Goal: Find specific page/section: Find specific page/section

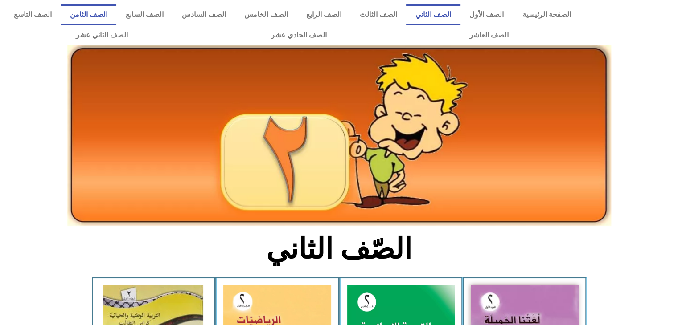
click at [116, 9] on link "الصف الثامن" at bounding box center [89, 14] width 56 height 21
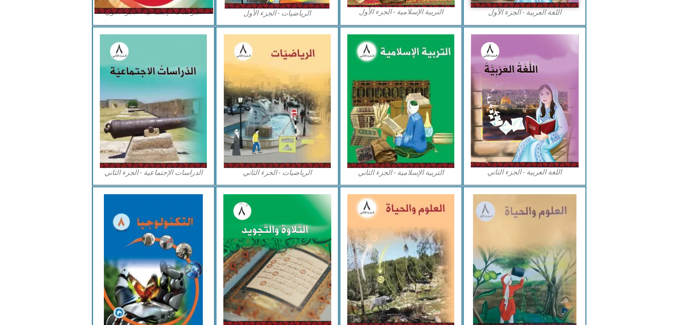
scroll to position [467, 0]
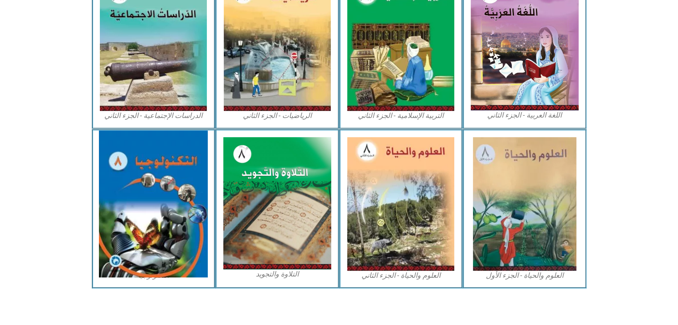
click at [180, 247] on img at bounding box center [153, 204] width 109 height 147
